Goal: Information Seeking & Learning: Learn about a topic

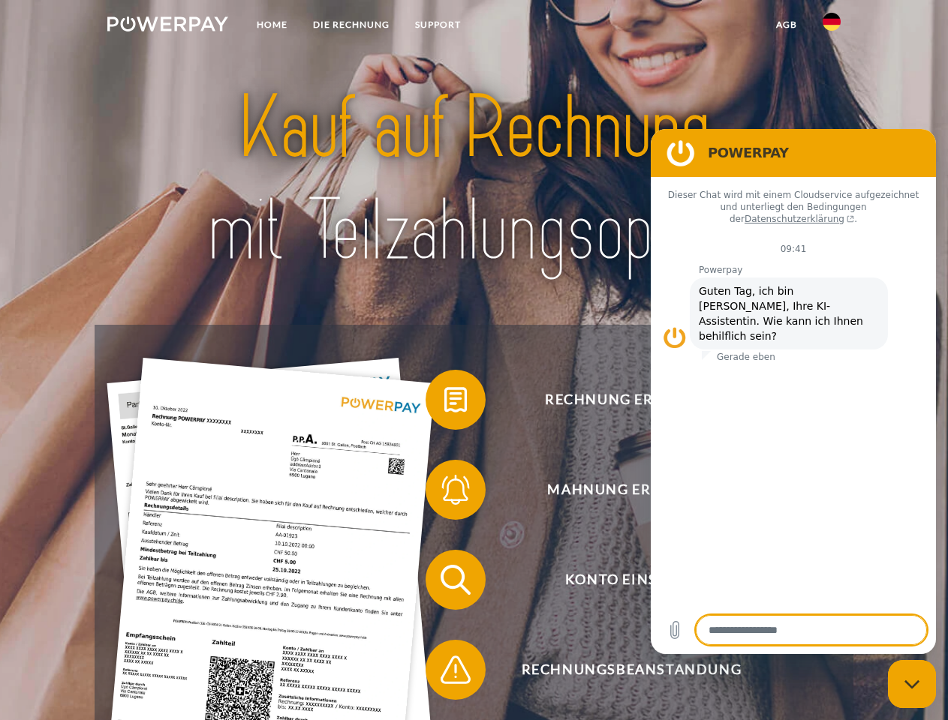
click at [167, 26] on img at bounding box center [167, 24] width 121 height 15
click at [831, 26] on img at bounding box center [831, 22] width 18 height 18
click at [786, 25] on link "agb" at bounding box center [786, 24] width 47 height 27
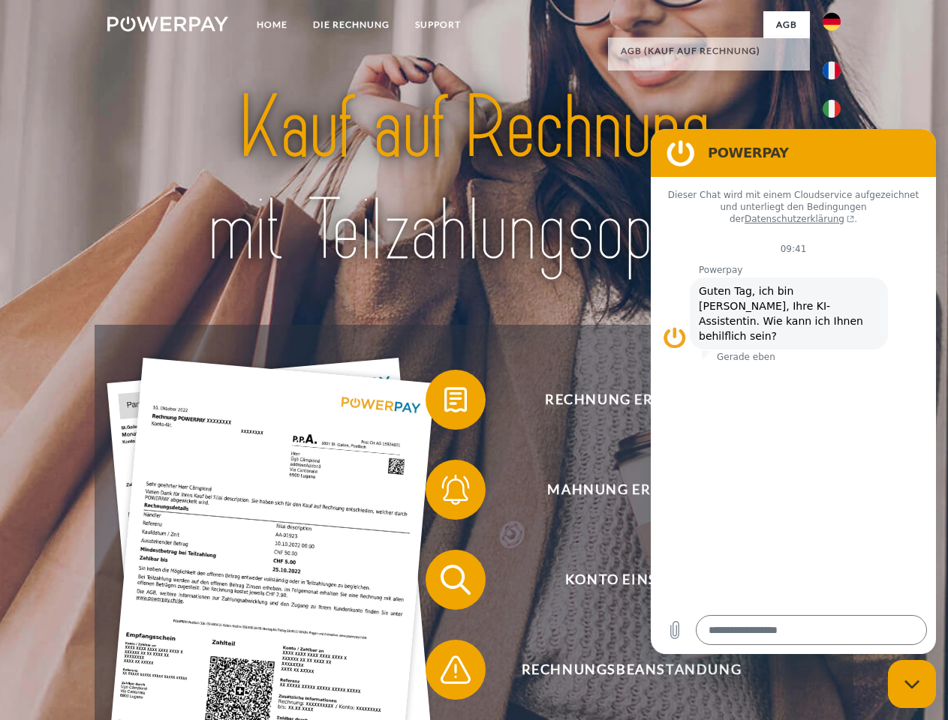
click at [444, 403] on span at bounding box center [432, 399] width 75 height 75
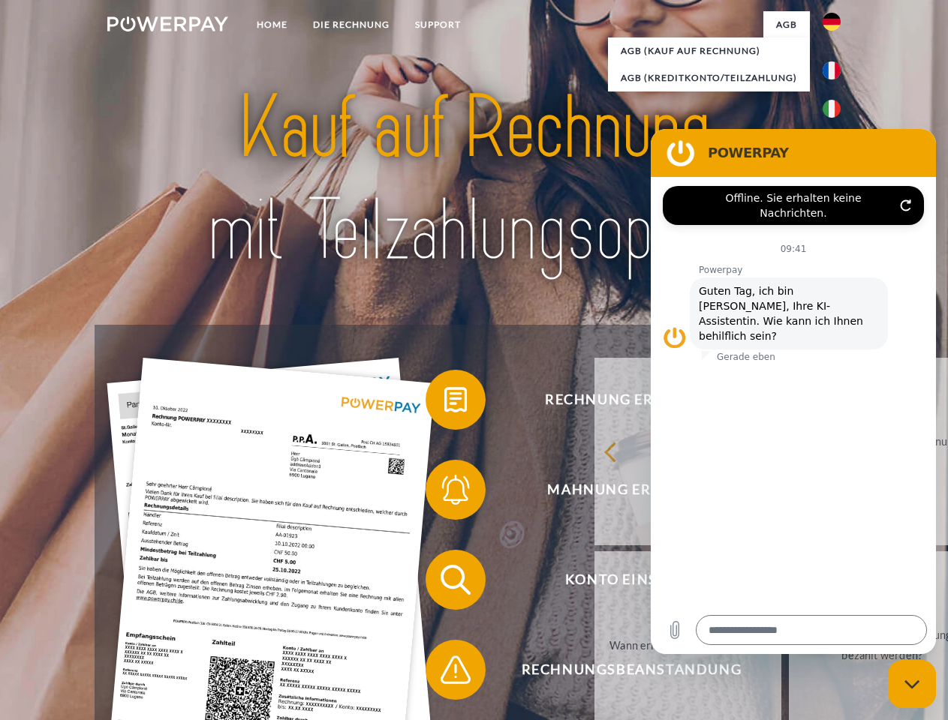
click at [579, 493] on div "zurück Warum habe ich eine Rechnung erhalten? Was habe ich noch offen, ist mein…" at bounding box center [882, 548] width 606 height 387
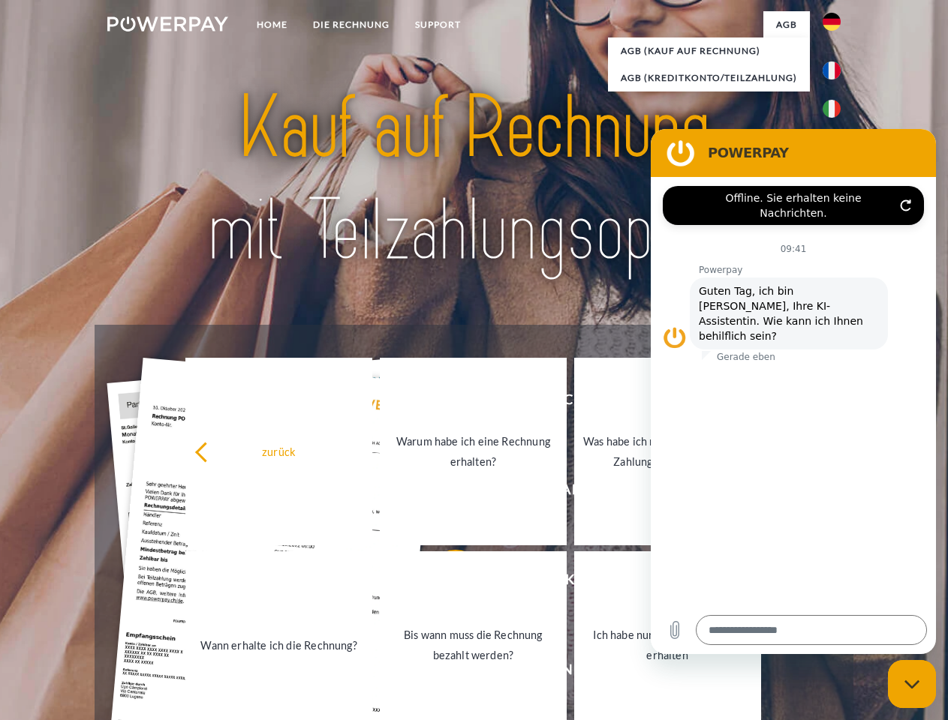
click at [444, 583] on link "Bis wann muss die Rechnung bezahlt werden?" at bounding box center [473, 645] width 187 height 188
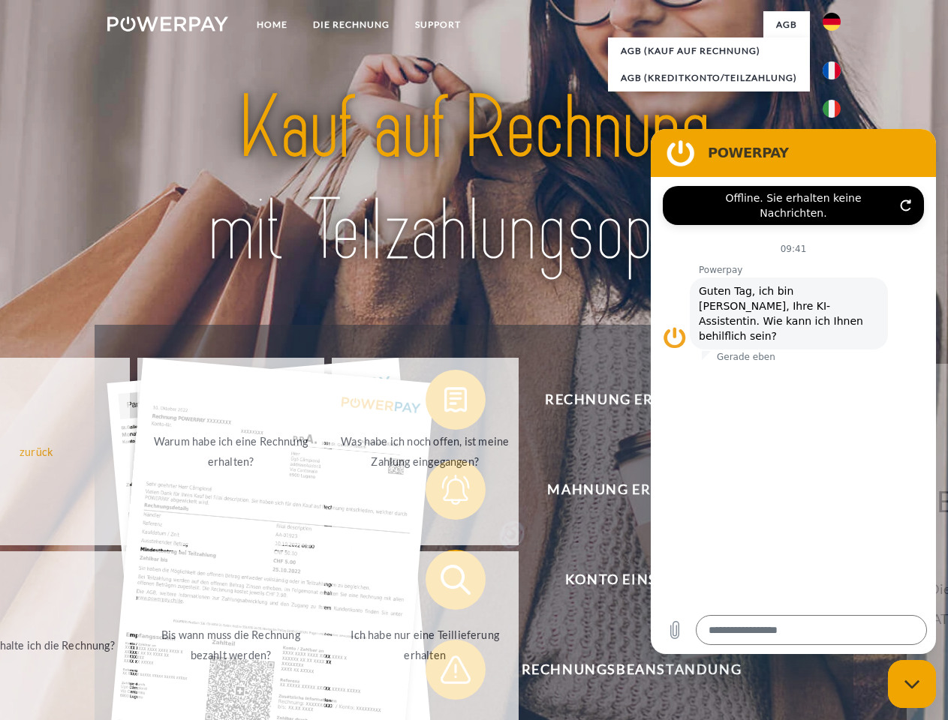
click at [444, 673] on span at bounding box center [432, 669] width 75 height 75
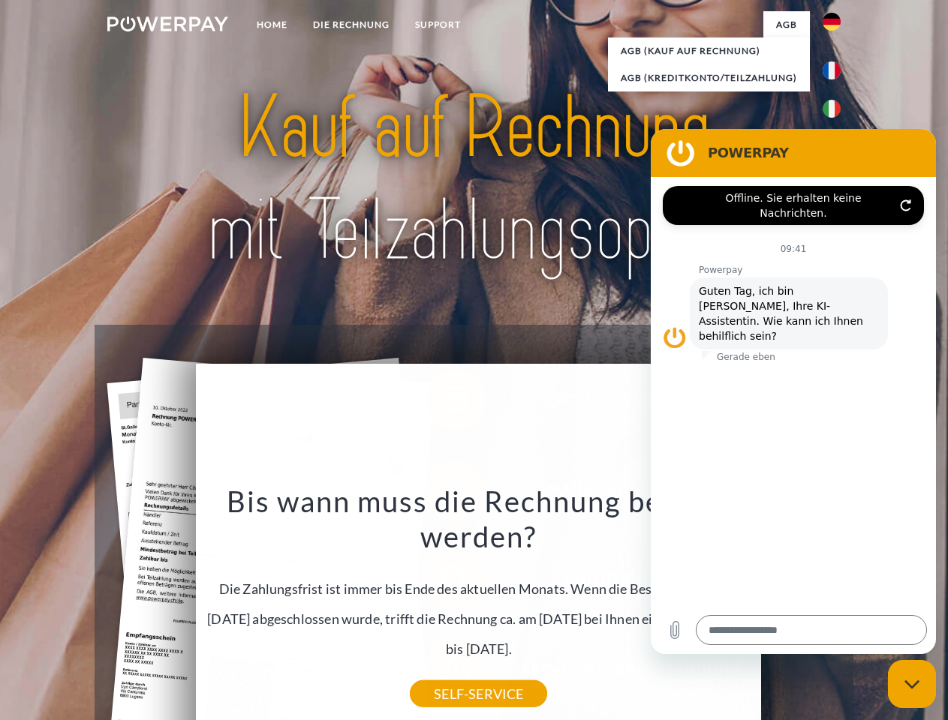
click at [912, 684] on icon "Messaging-Fenster schließen" at bounding box center [912, 685] width 16 height 10
type textarea "*"
